Goal: Navigation & Orientation: Find specific page/section

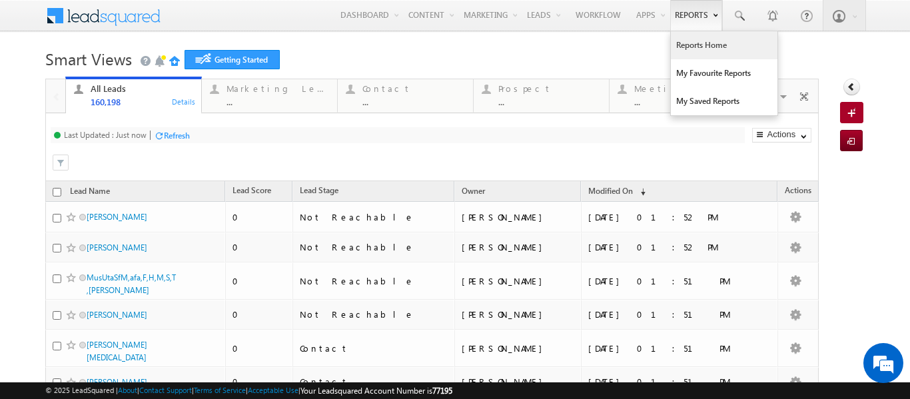
click at [684, 39] on link "Reports Home" at bounding box center [724, 45] width 107 height 28
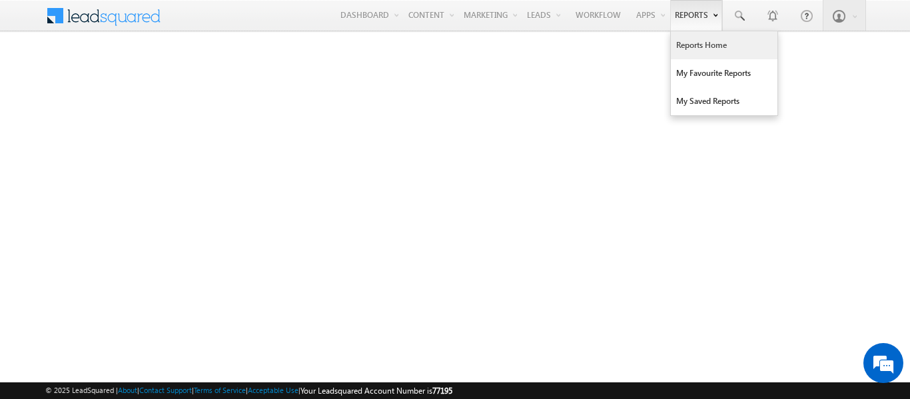
click at [690, 43] on link "Reports Home" at bounding box center [724, 45] width 107 height 28
click at [690, 46] on link "Reports Home" at bounding box center [724, 45] width 107 height 28
